Goal: Use online tool/utility

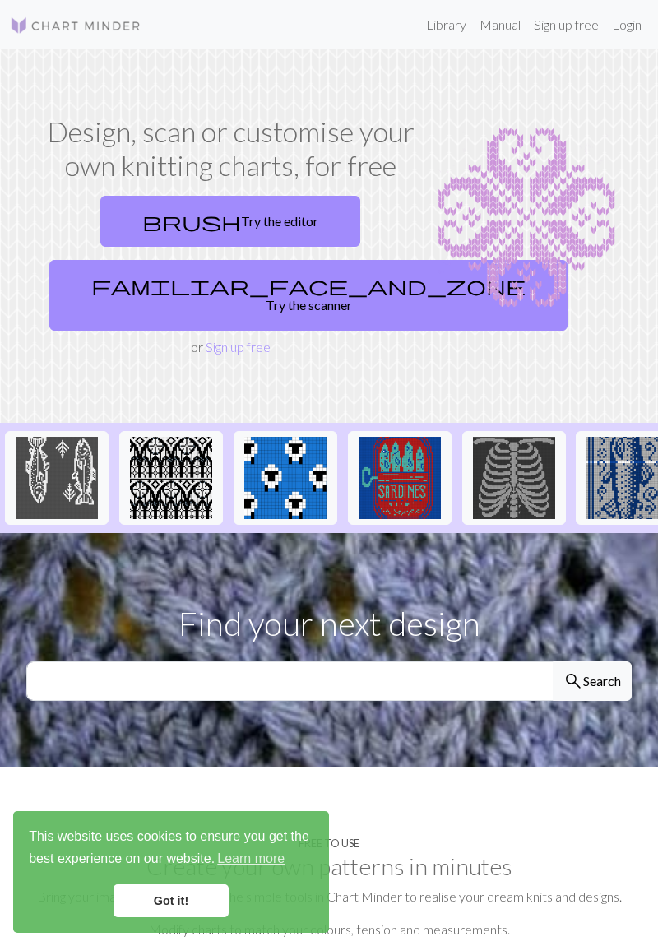
click at [269, 223] on link "brush Try the editor" at bounding box center [230, 221] width 260 height 51
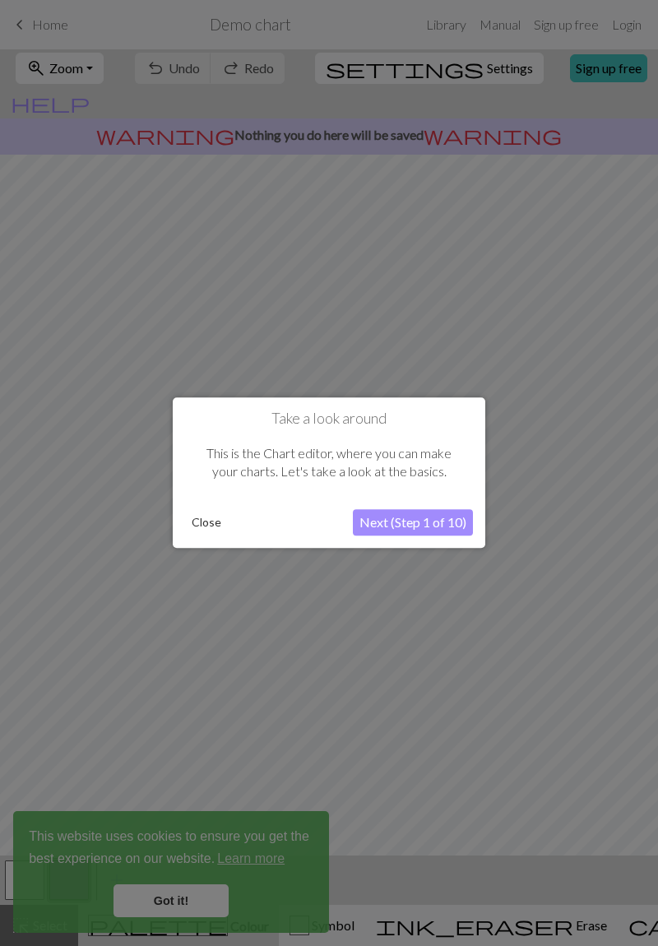
click at [215, 528] on button "Close" at bounding box center [206, 523] width 43 height 25
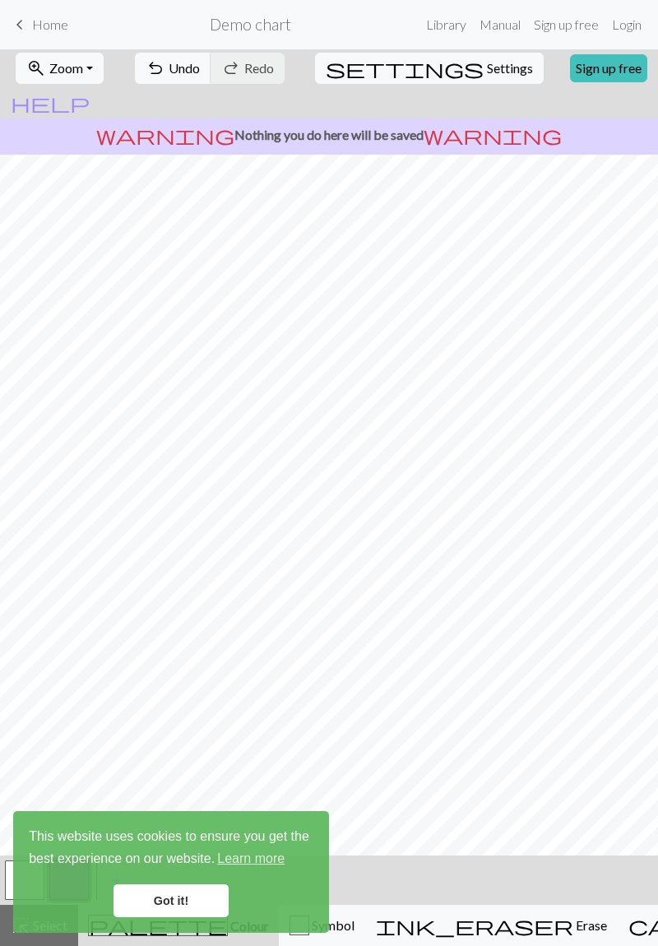
click at [176, 907] on link "Got it!" at bounding box center [170, 900] width 115 height 33
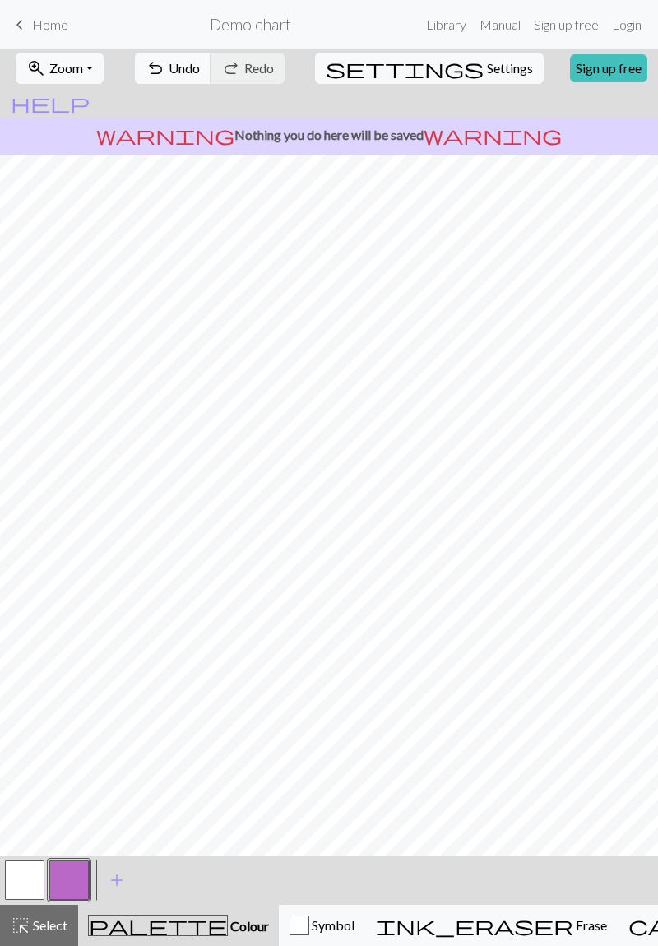
click at [27, 894] on button "button" at bounding box center [24, 879] width 39 height 39
click at [115, 880] on span "add" at bounding box center [117, 879] width 20 height 23
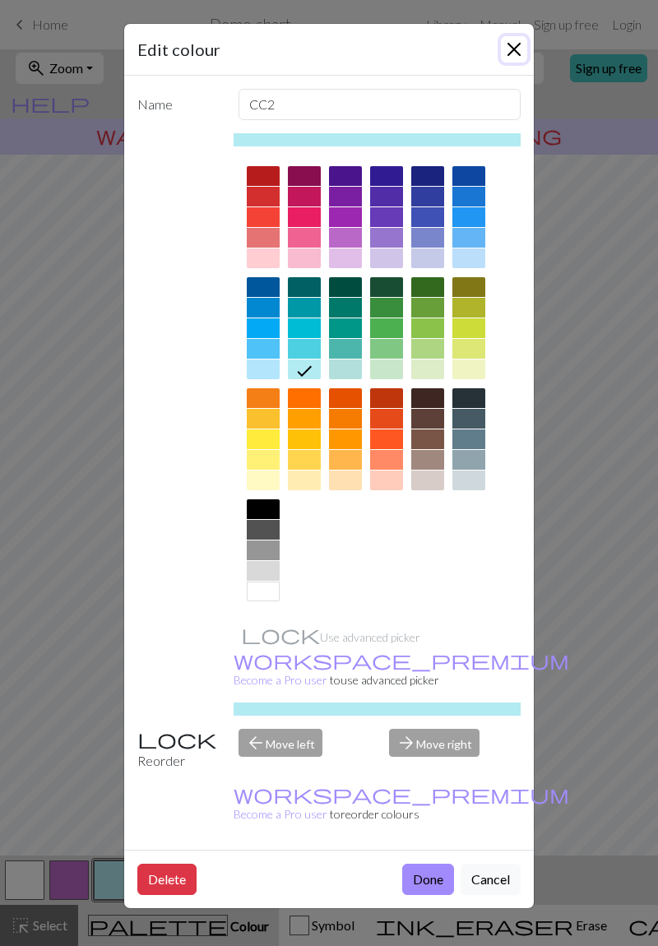
click at [520, 51] on button "Close" at bounding box center [514, 49] width 26 height 26
